Goal: Obtain resource: Obtain resource

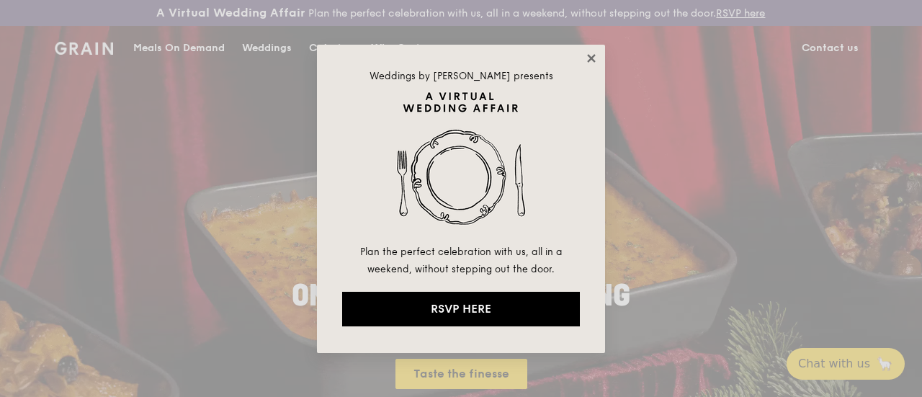
click at [587, 55] on icon at bounding box center [591, 58] width 13 height 13
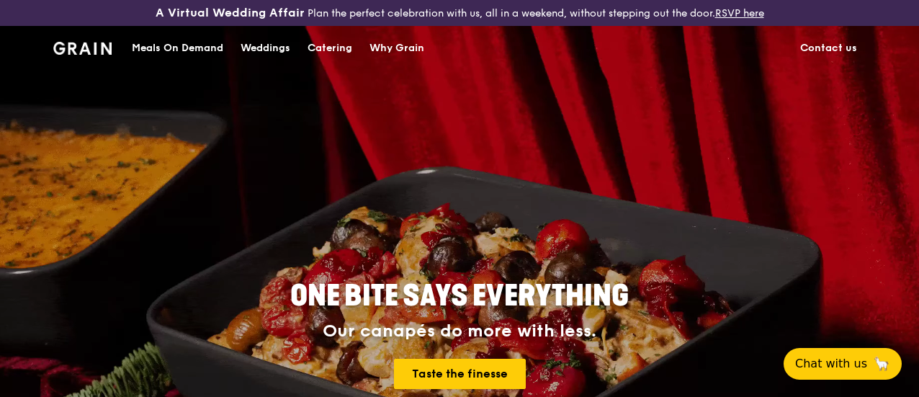
click at [173, 63] on div "Meals On Demand" at bounding box center [177, 48] width 91 height 43
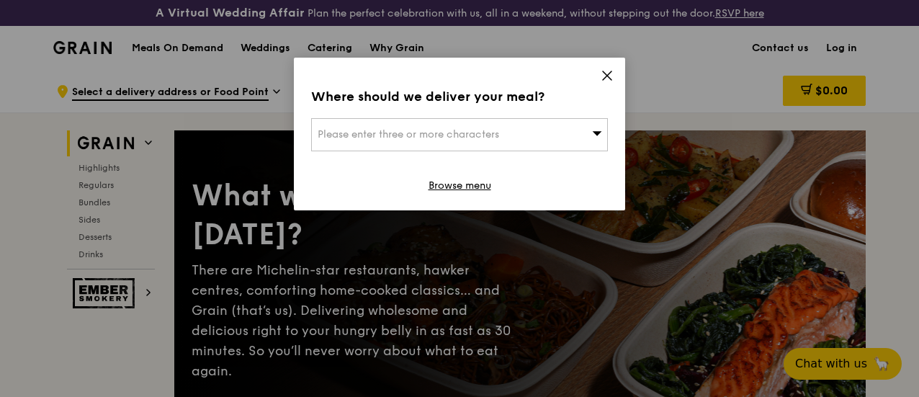
click at [553, 129] on div "Please enter three or more characters" at bounding box center [459, 134] width 297 height 33
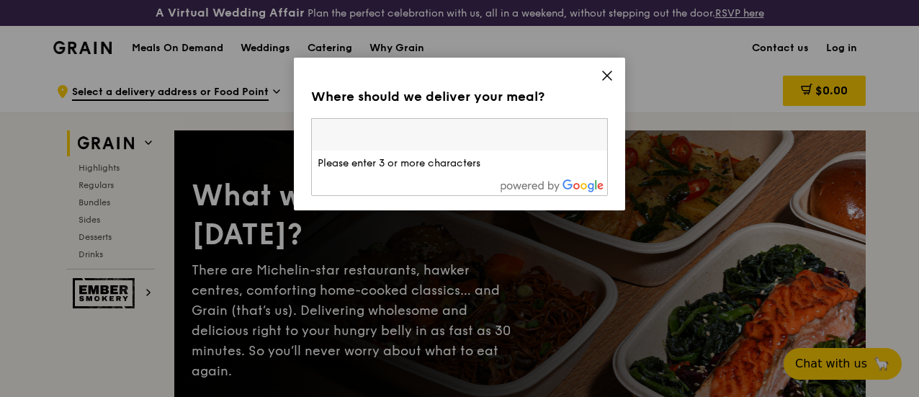
click at [553, 129] on input "search" at bounding box center [459, 135] width 295 height 32
click at [605, 72] on icon at bounding box center [607, 75] width 13 height 13
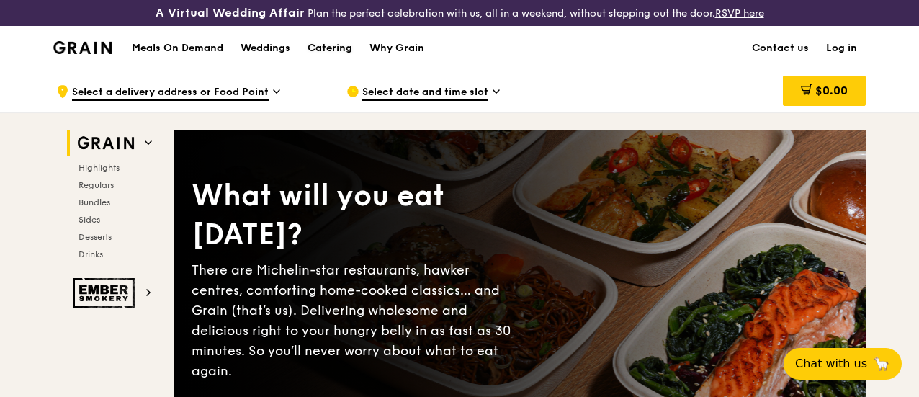
click at [327, 66] on div "Catering" at bounding box center [330, 48] width 45 height 43
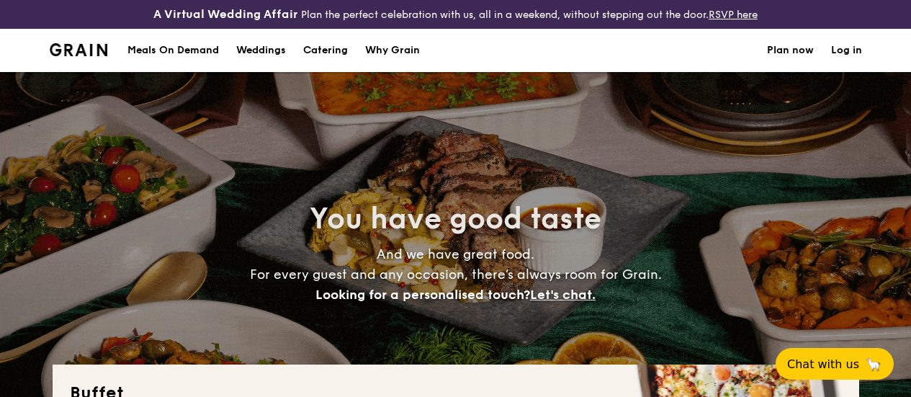
select select
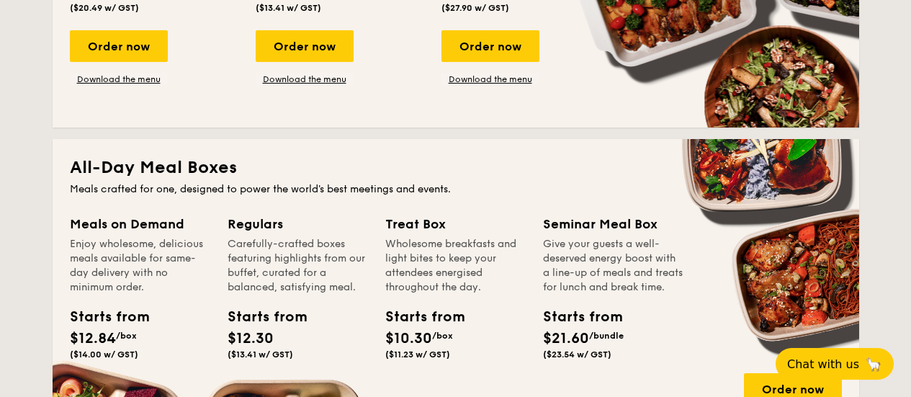
scroll to position [648, 0]
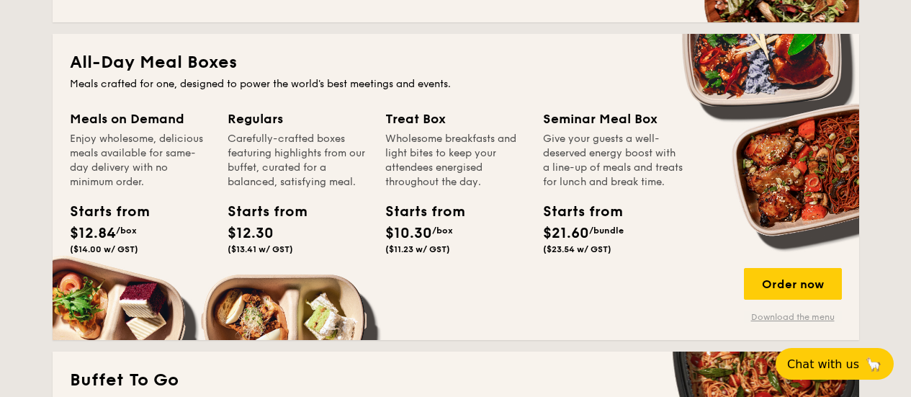
click at [791, 323] on link "Download the menu" at bounding box center [793, 317] width 98 height 12
